Goal: Information Seeking & Learning: Find specific fact

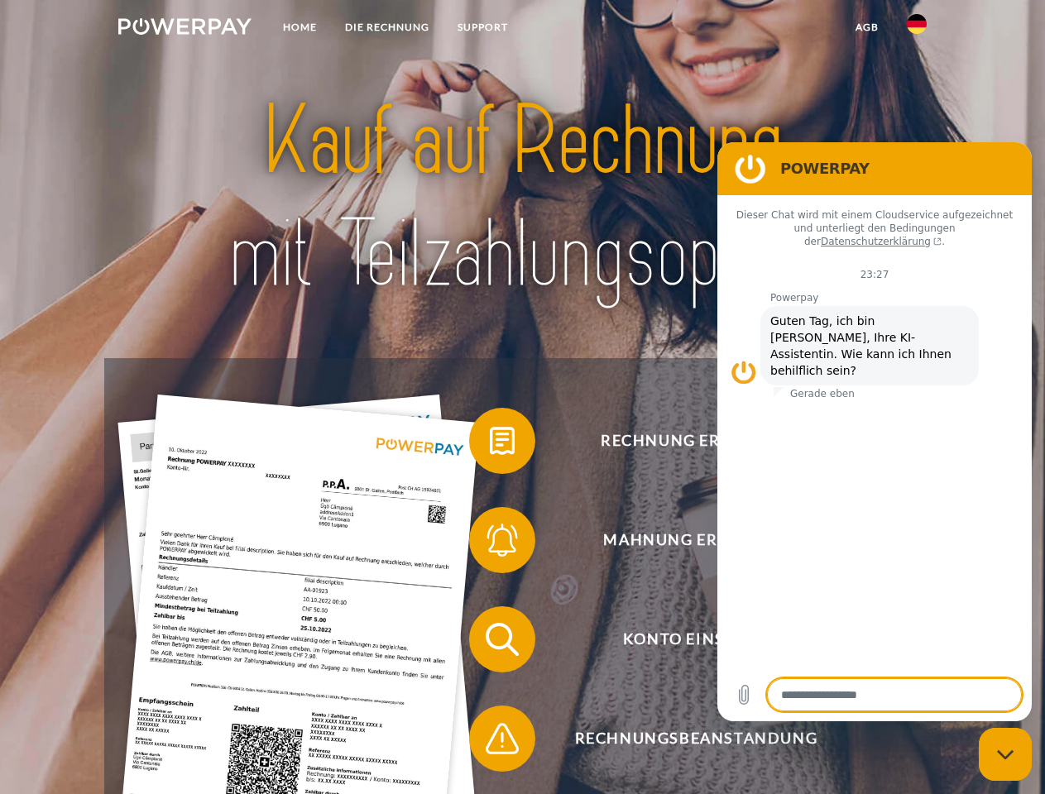
click at [184, 29] on img at bounding box center [184, 26] width 133 height 17
click at [916, 29] on img at bounding box center [916, 24] width 20 height 20
click at [866, 27] on link "agb" at bounding box center [866, 27] width 51 height 30
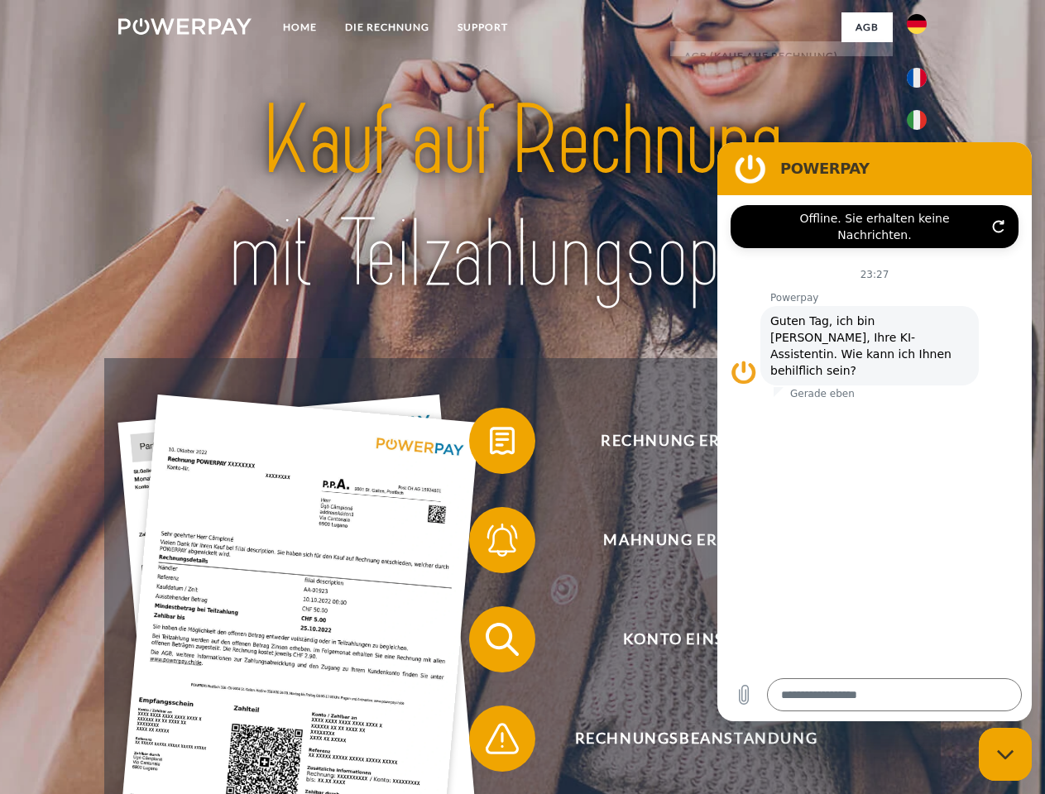
click at [490, 444] on span at bounding box center [477, 440] width 83 height 83
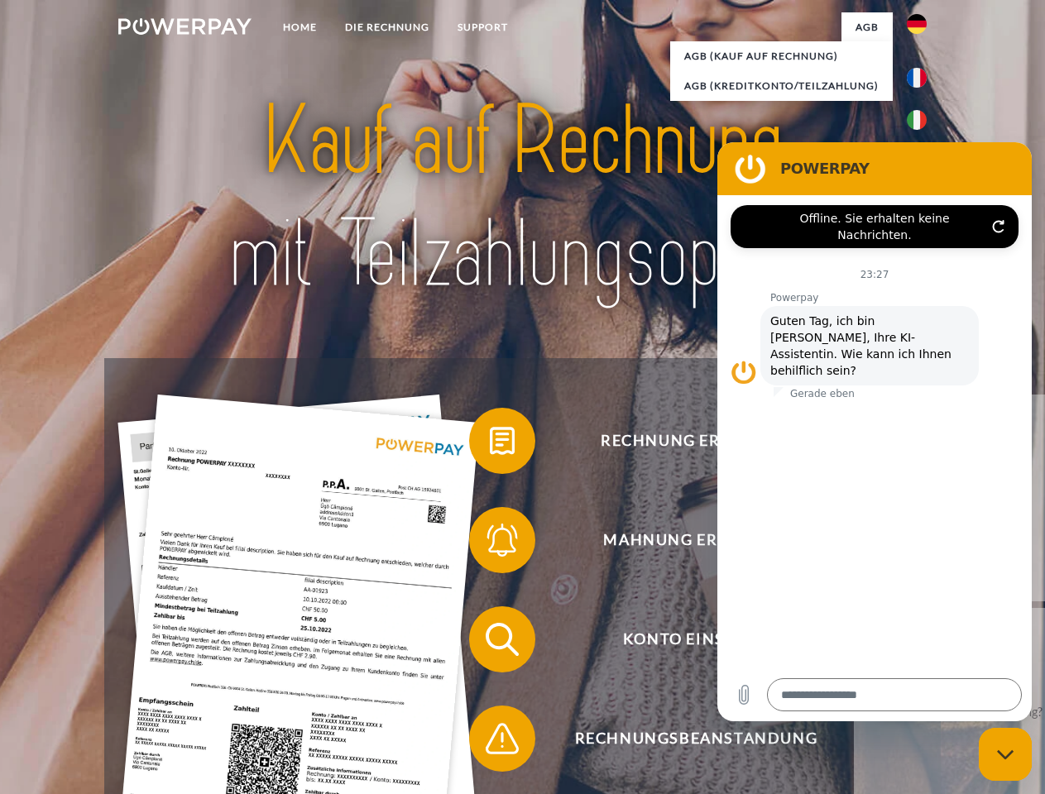
click at [490, 543] on span at bounding box center [477, 540] width 83 height 83
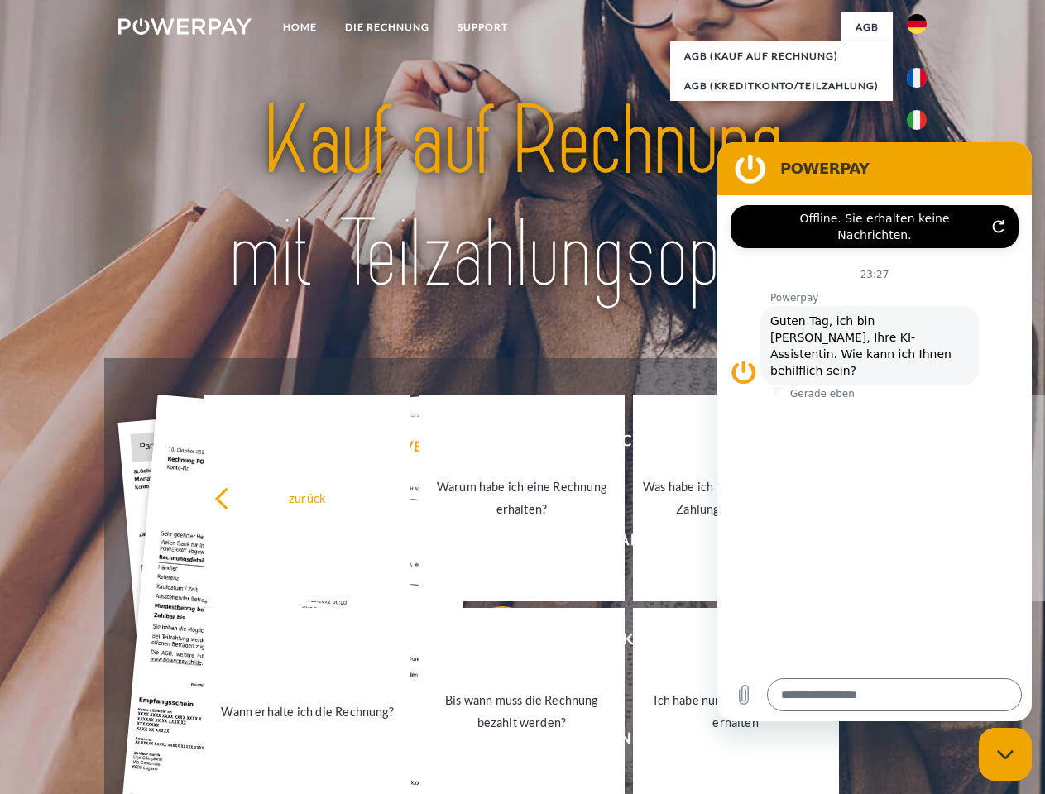
click at [490, 643] on link "Bis wann muss die Rechnung bezahlt werden?" at bounding box center [521, 711] width 206 height 207
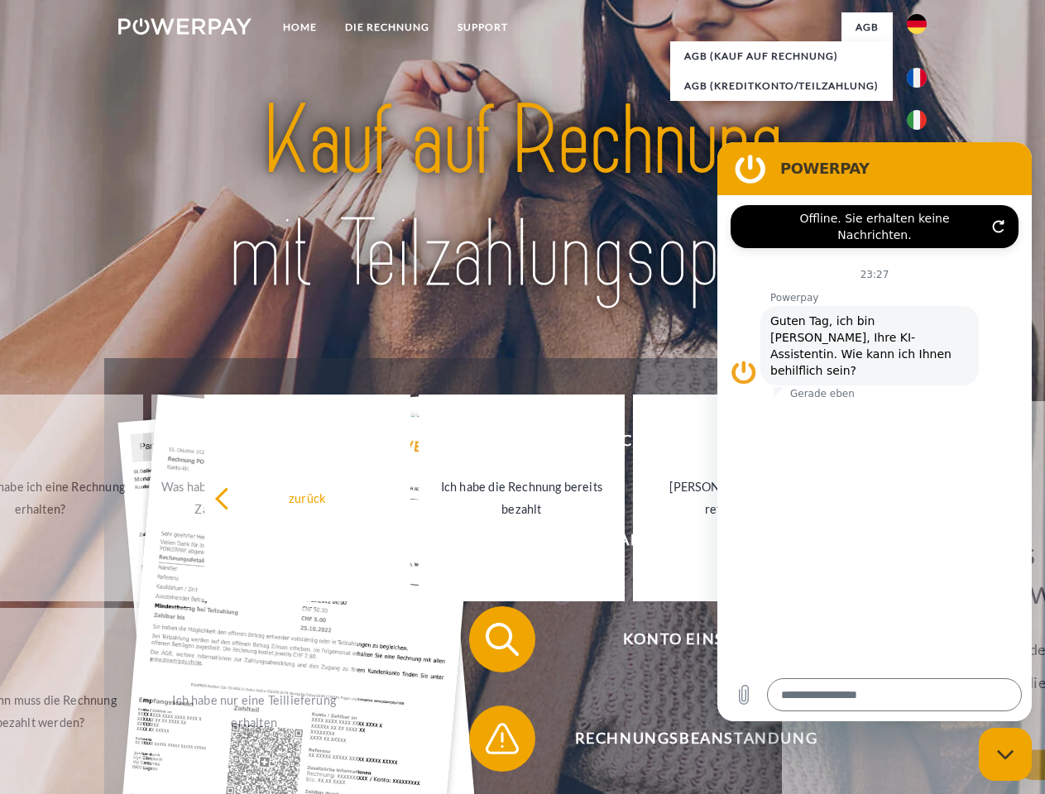
click at [490, 742] on span at bounding box center [477, 738] width 83 height 83
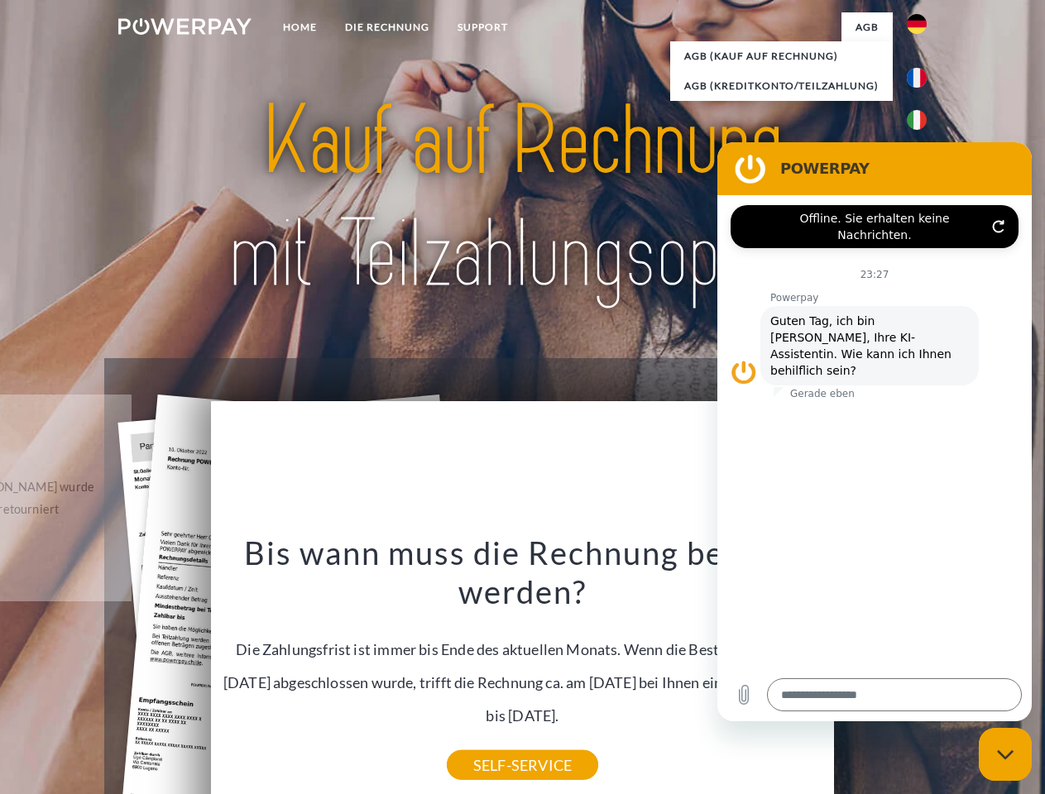
click at [1005, 754] on icon "Messaging-Fenster schließen" at bounding box center [1005, 754] width 17 height 11
type textarea "*"
